Goal: Information Seeking & Learning: Learn about a topic

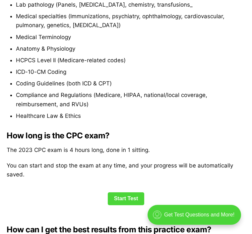
scroll to position [612, 0]
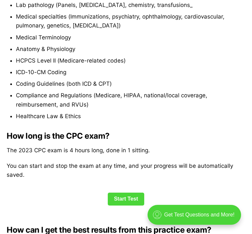
click at [131, 193] on link "Start Test" at bounding box center [126, 199] width 37 height 13
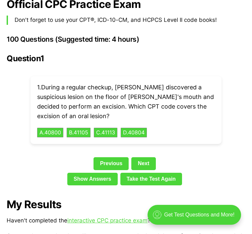
scroll to position [1206, 0]
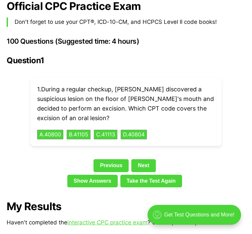
click at [79, 130] on button "B . 41105" at bounding box center [79, 135] width 24 height 10
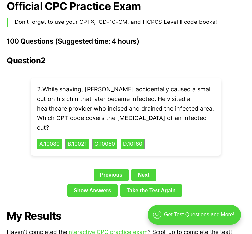
click at [110, 169] on link "Previous" at bounding box center [110, 175] width 35 height 13
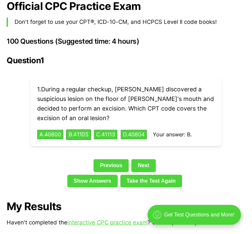
click at [97, 175] on link "Show Answers" at bounding box center [92, 181] width 50 height 13
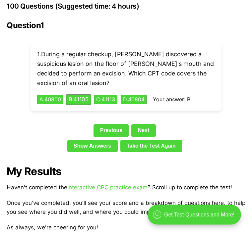
scroll to position [1238, 0]
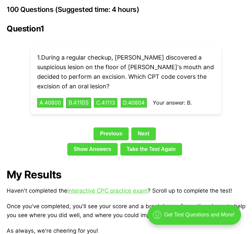
click at [149, 127] on link "Next" at bounding box center [143, 133] width 24 height 13
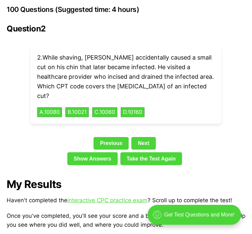
click at [82, 107] on button "B . 10021" at bounding box center [77, 112] width 24 height 10
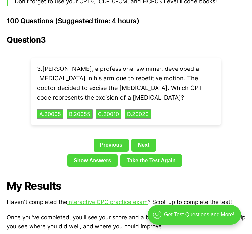
scroll to position [1227, 0]
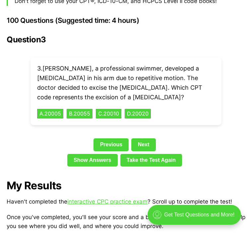
click at [91, 154] on link "Show Answers" at bounding box center [92, 160] width 50 height 13
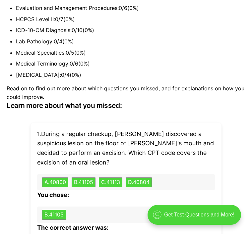
scroll to position [1625, 0]
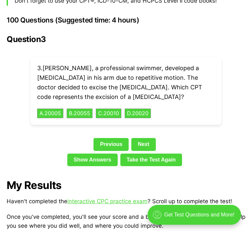
click at [148, 109] on button "D . 20020" at bounding box center [138, 114] width 26 height 10
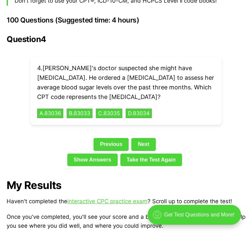
click at [95, 154] on link "Show Answers" at bounding box center [92, 160] width 50 height 13
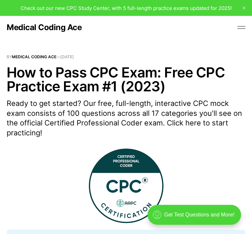
scroll to position [1227, 0]
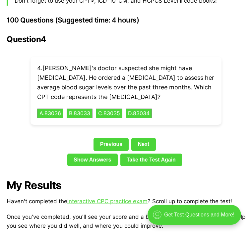
scroll to position [633, 0]
